Goal: Find specific page/section: Find specific page/section

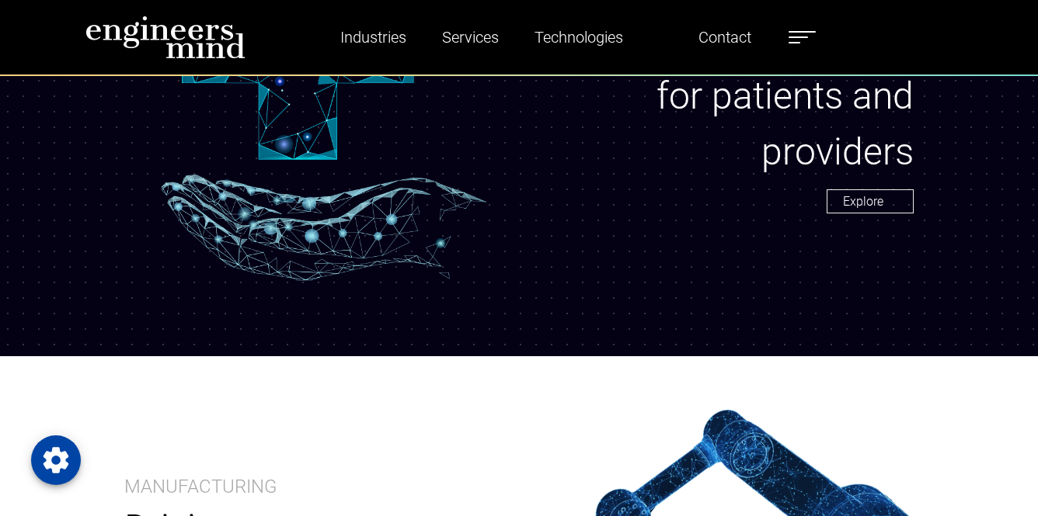
scroll to position [1394, 0]
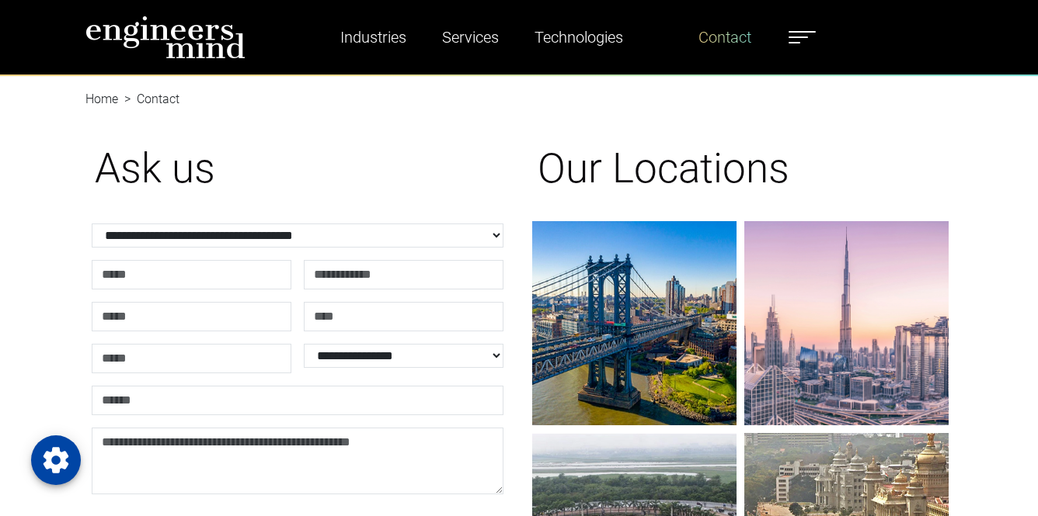
click at [720, 40] on link "Contact" at bounding box center [724, 37] width 65 height 36
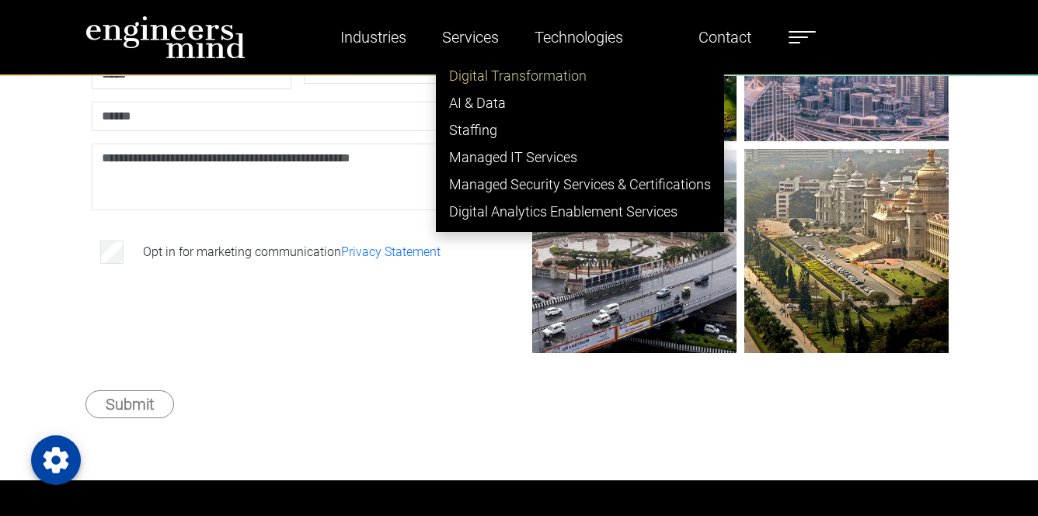
click at [487, 80] on link "Digital Transformation" at bounding box center [579, 75] width 287 height 27
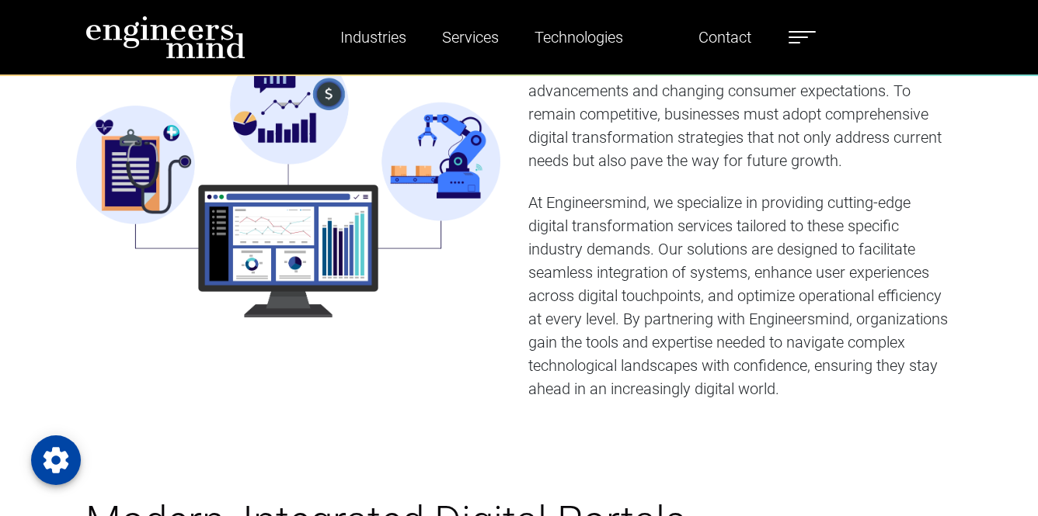
scroll to position [679, 0]
